Goal: Transaction & Acquisition: Purchase product/service

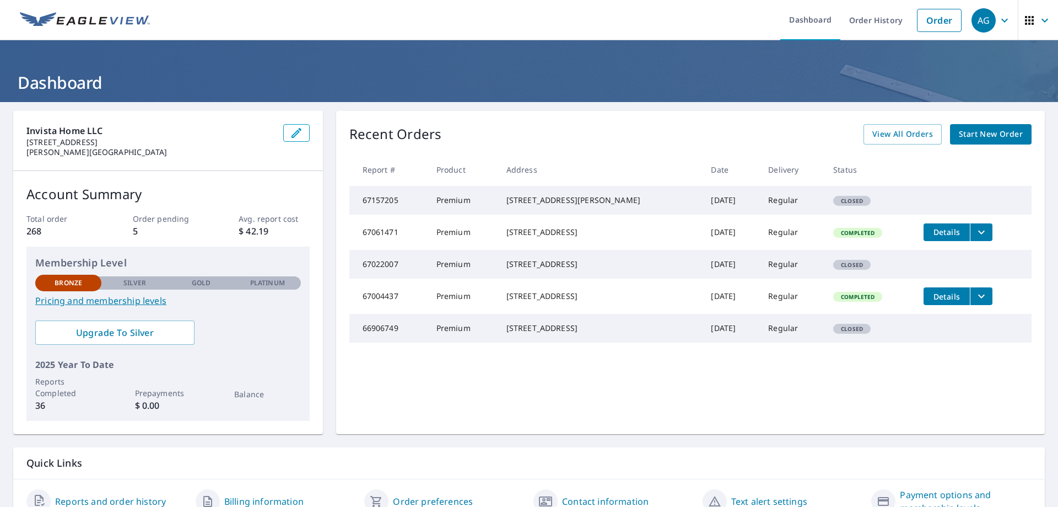
click at [959, 138] on span "Start New Order" at bounding box center [991, 134] width 64 height 14
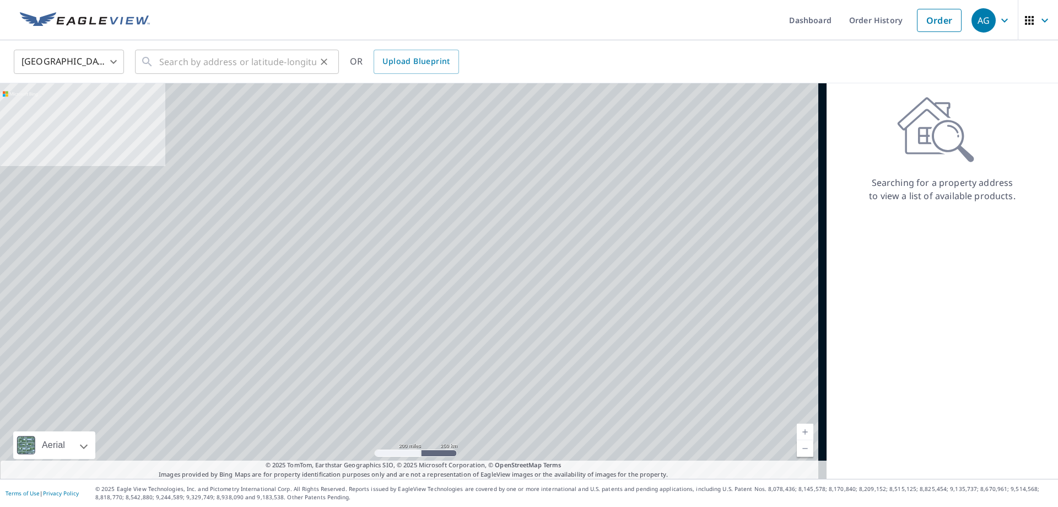
click at [251, 82] on div "United States [GEOGRAPHIC_DATA] ​ ​ OR Upload Blueprint" at bounding box center [529, 61] width 1058 height 43
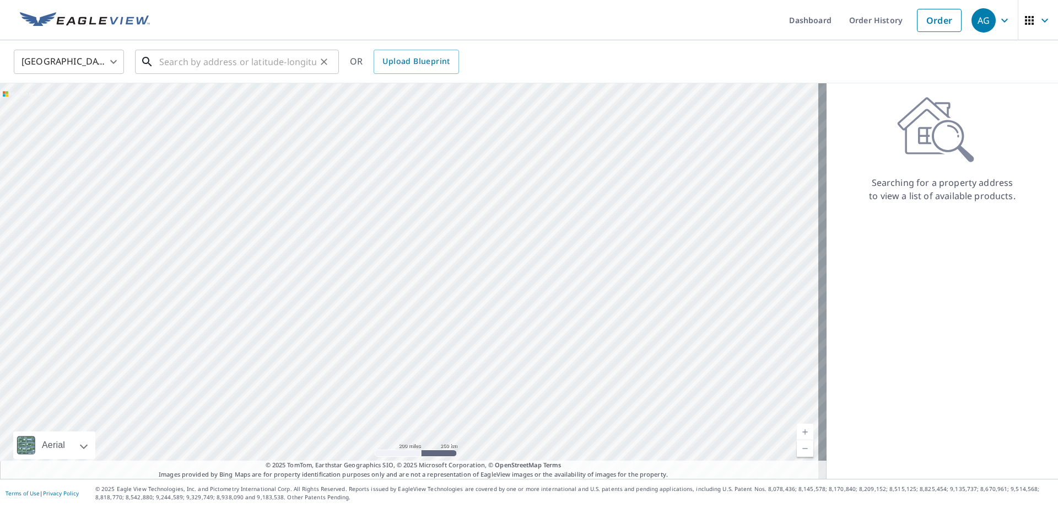
click at [254, 58] on input "text" at bounding box center [237, 61] width 157 height 31
paste input "[STREET_ADDRESS]"
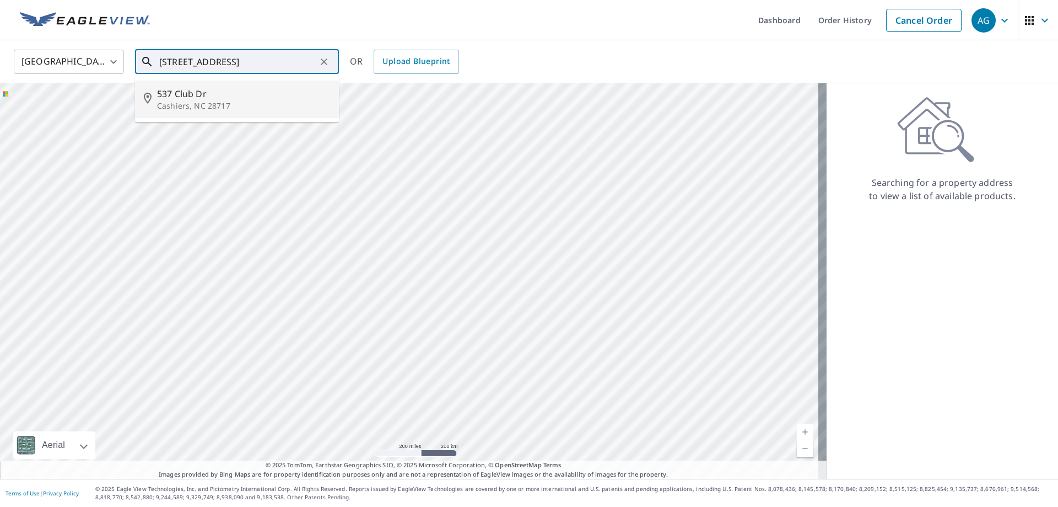
click at [212, 91] on span "537 Club Dr" at bounding box center [243, 93] width 173 height 13
type input "[STREET_ADDRESS][PERSON_NAME]"
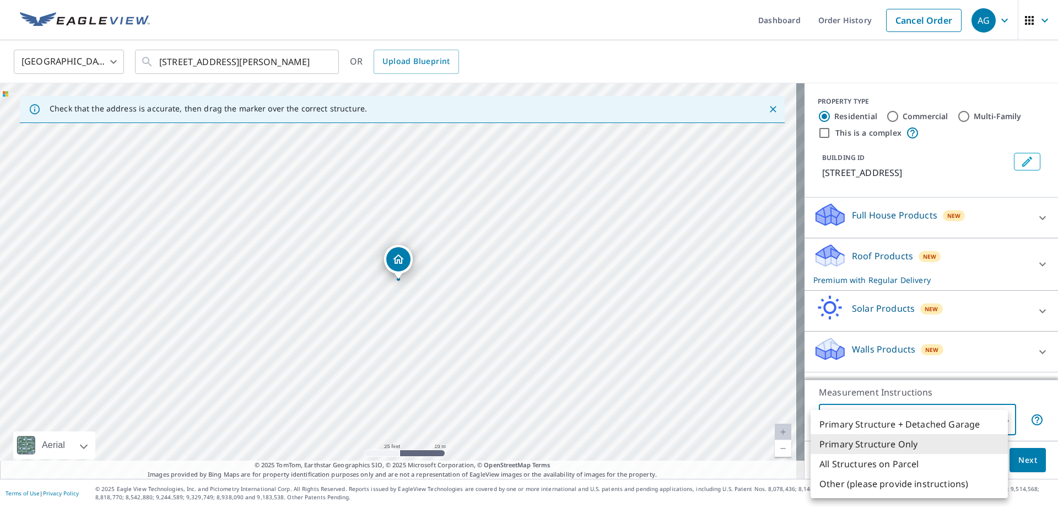
click at [969, 424] on body "AG AG Dashboard Order History Cancel Order AG [GEOGRAPHIC_DATA] US ​ [STREET_AD…" at bounding box center [529, 253] width 1058 height 507
click at [938, 459] on li "All Structures on Parcel" at bounding box center [909, 464] width 197 height 20
type input "3"
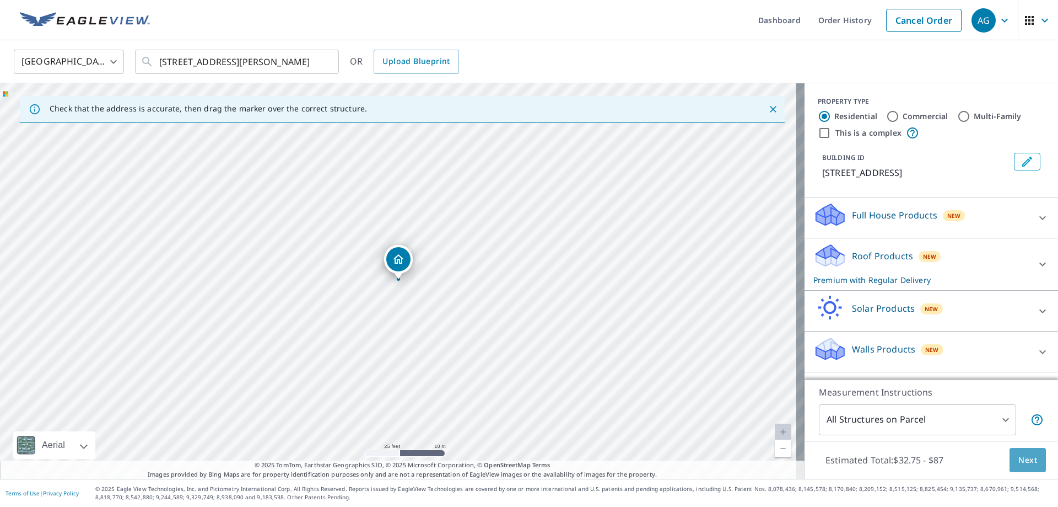
click at [1021, 460] on span "Next" at bounding box center [1028, 460] width 19 height 14
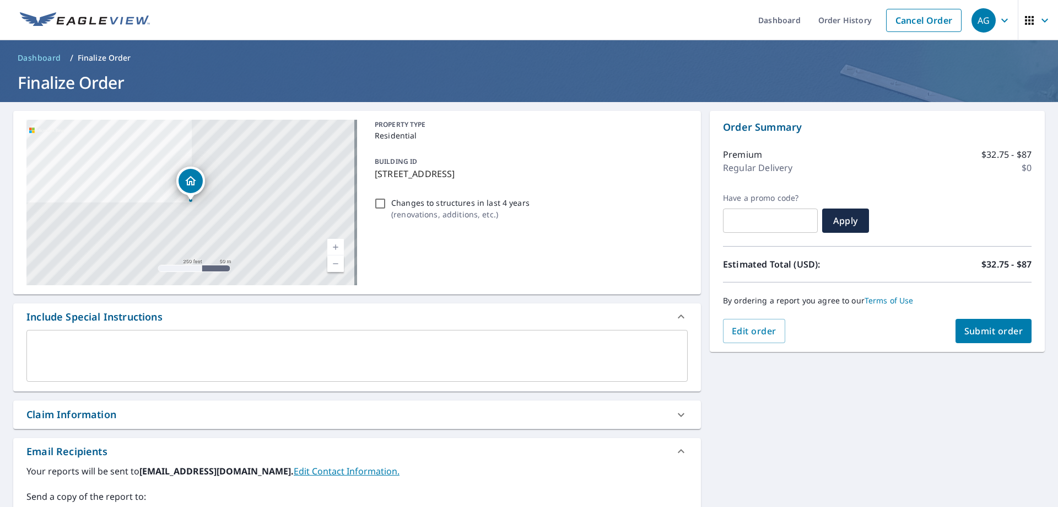
click at [979, 337] on button "Submit order" at bounding box center [994, 331] width 77 height 24
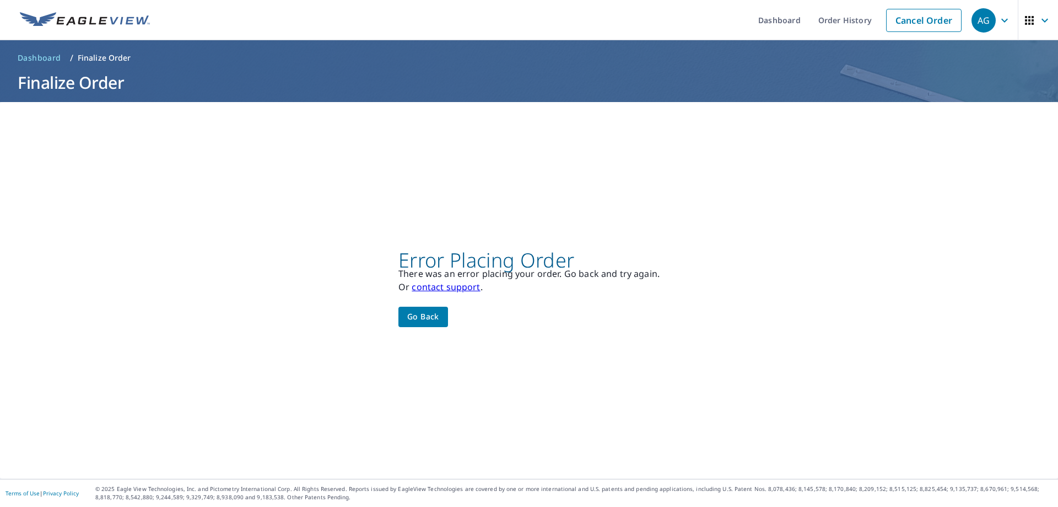
click at [436, 316] on span "Go back" at bounding box center [423, 317] width 32 height 14
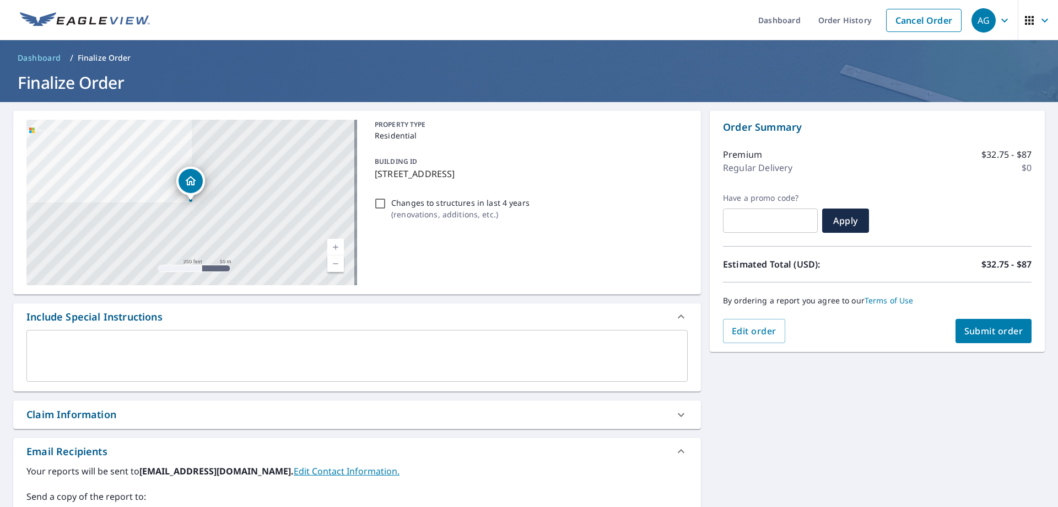
click at [990, 322] on button "Submit order" at bounding box center [994, 331] width 77 height 24
